Goal: Information Seeking & Learning: Understand process/instructions

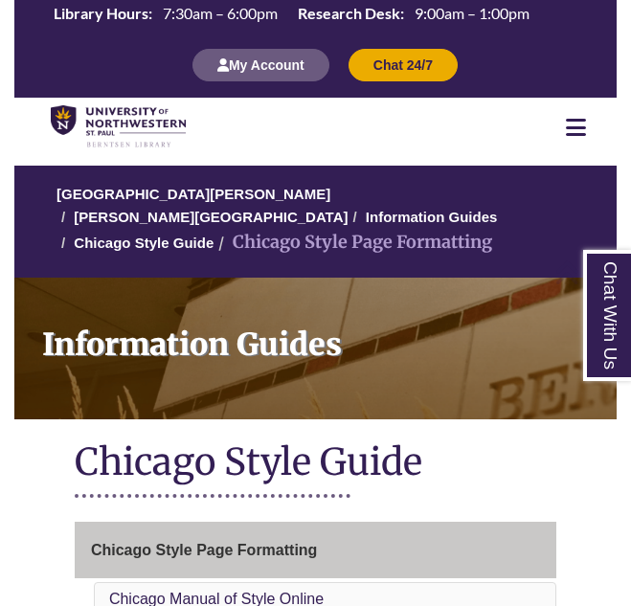
scroll to position [268, 0]
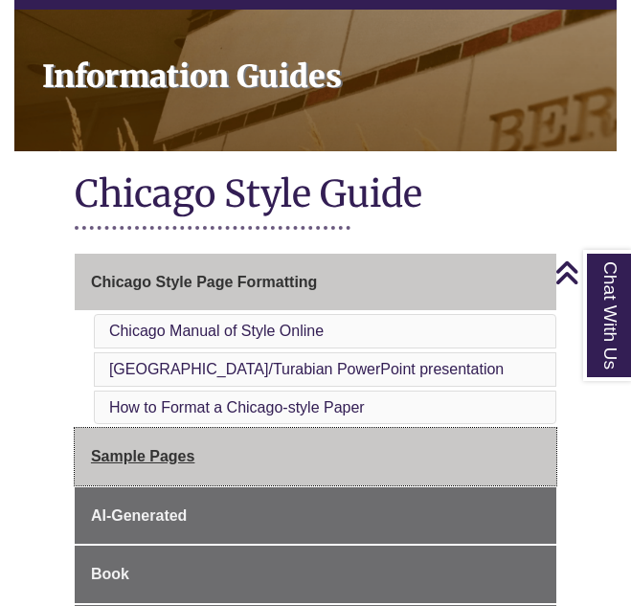
click at [245, 428] on link "Sample Pages" at bounding box center [316, 456] width 482 height 57
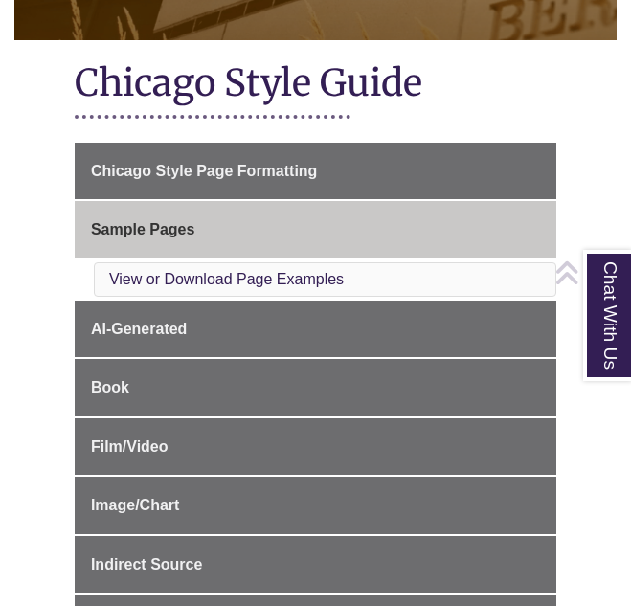
scroll to position [535, 0]
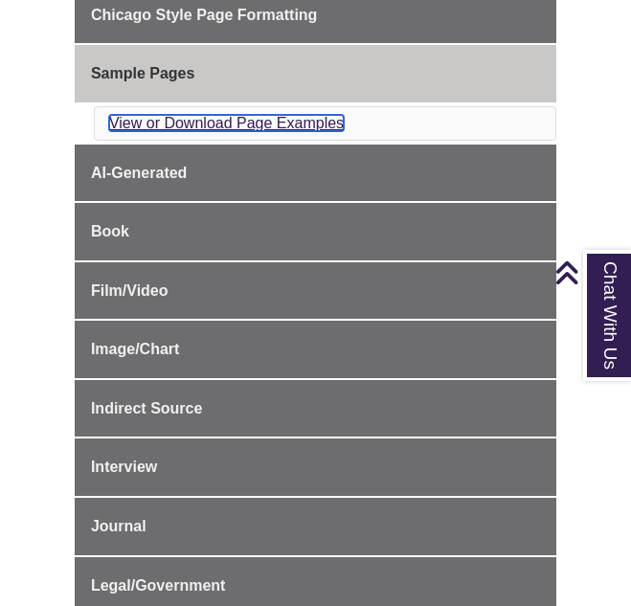
click at [233, 115] on link "View or Download Page Examples" at bounding box center [226, 123] width 235 height 16
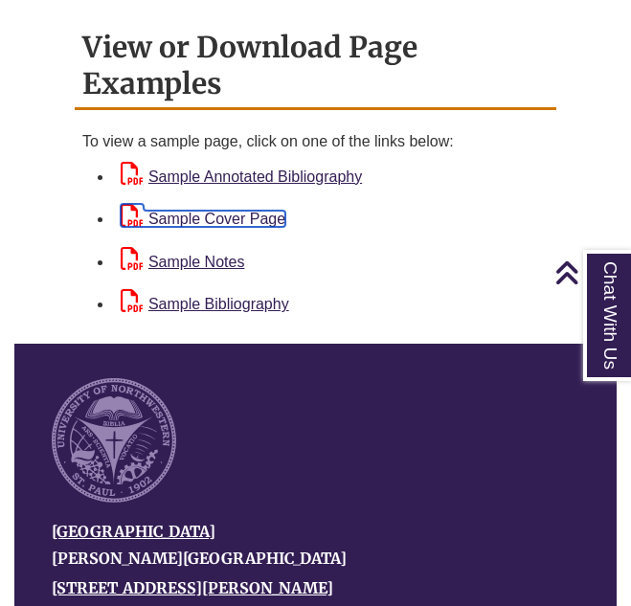
click at [251, 211] on link "Sample Cover Page" at bounding box center [203, 219] width 165 height 16
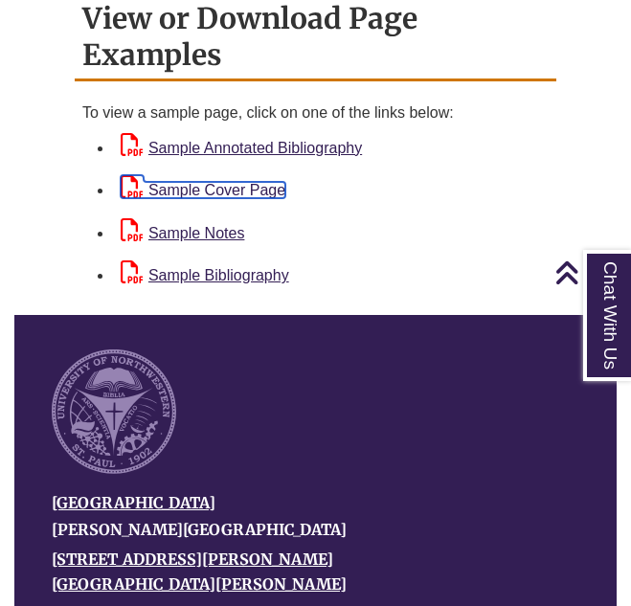
scroll to position [1625, 0]
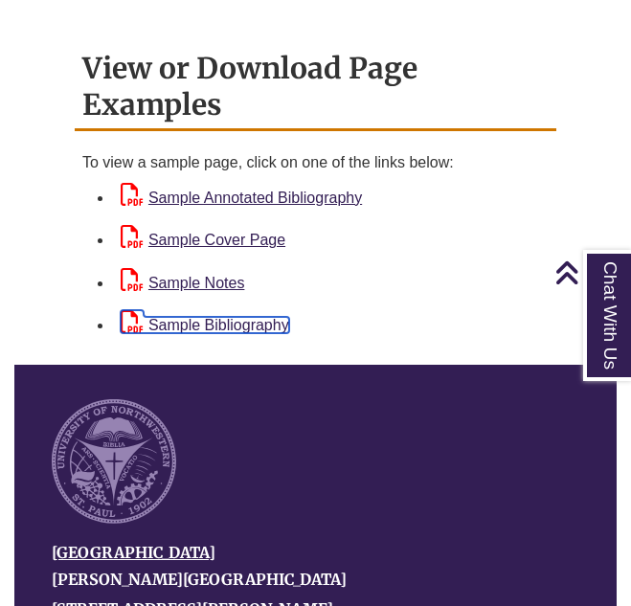
click at [227, 317] on link "Sample Bibliography" at bounding box center [205, 325] width 169 height 16
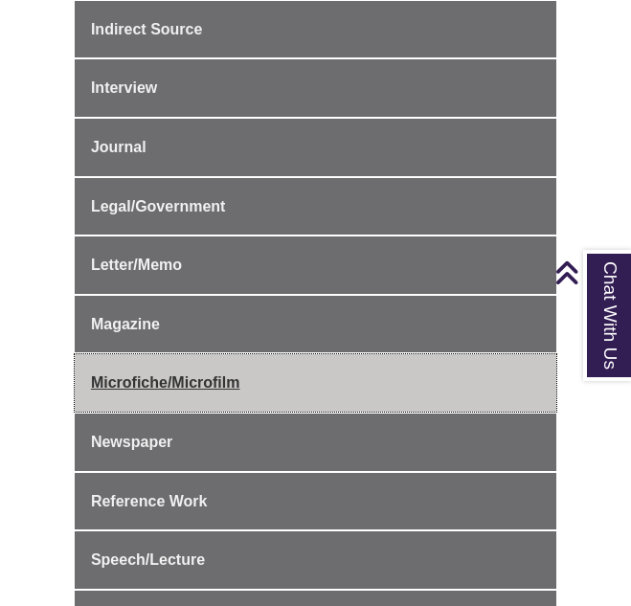
scroll to position [693, 0]
